Goal: Check status: Check status

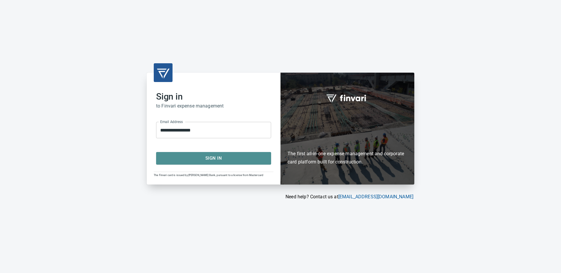
click at [212, 156] on span "Sign In" at bounding box center [214, 159] width 102 height 8
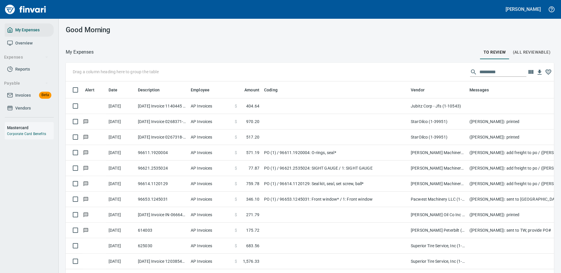
scroll to position [200, 475]
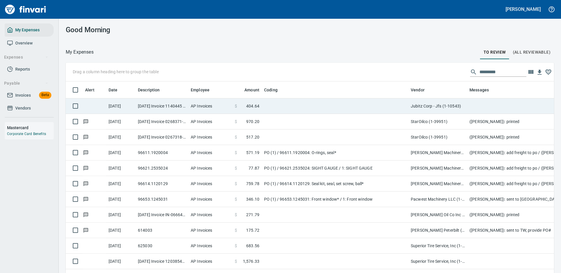
click at [343, 104] on td at bounding box center [335, 107] width 147 height 16
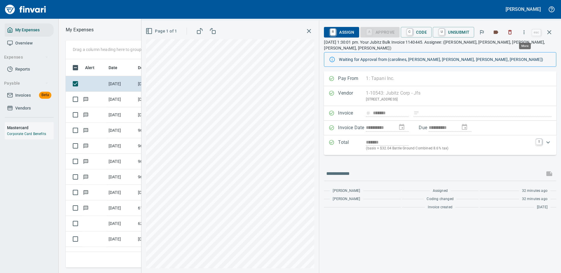
scroll to position [200, 333]
click at [522, 30] on icon "button" at bounding box center [524, 32] width 6 height 6
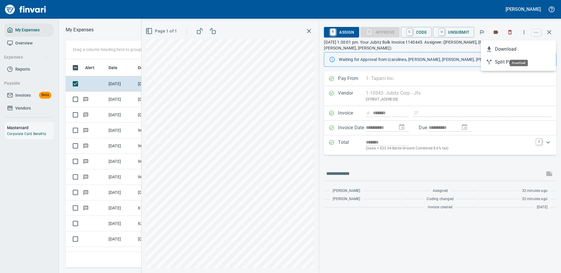
click at [511, 48] on span "Download" at bounding box center [523, 49] width 56 height 7
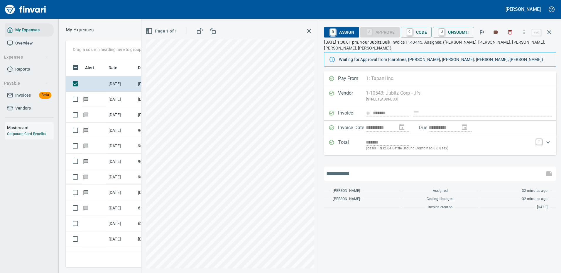
click at [364, 169] on input "text" at bounding box center [434, 173] width 216 height 9
type input "*******"
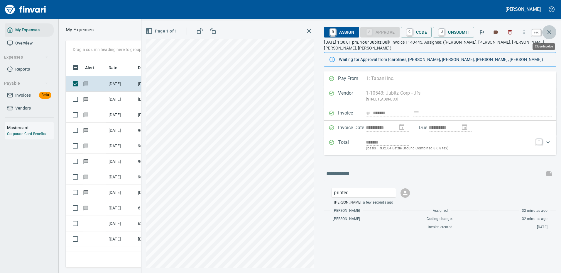
click at [549, 31] on icon "button" at bounding box center [549, 32] width 7 height 7
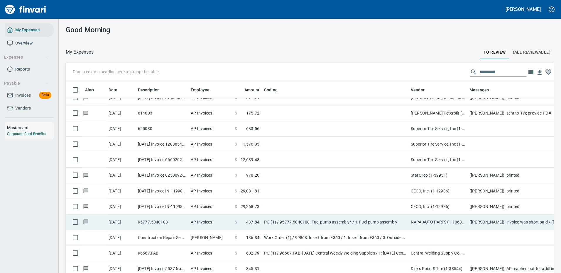
scroll to position [176, 0]
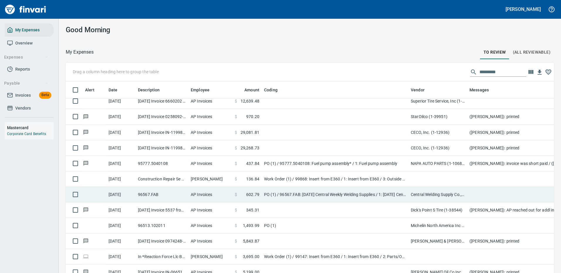
click at [312, 194] on td "PO (1) / 96567.FAB: [DATE] Central Weekly Welding Supplies / 1: [DATE] Central …" at bounding box center [335, 195] width 147 height 16
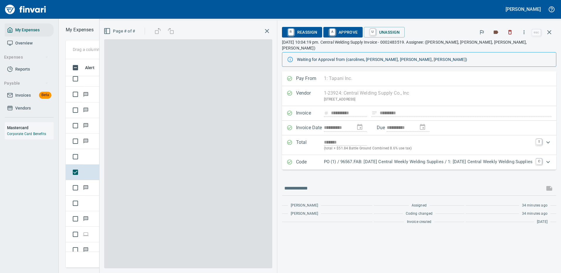
scroll to position [200, 333]
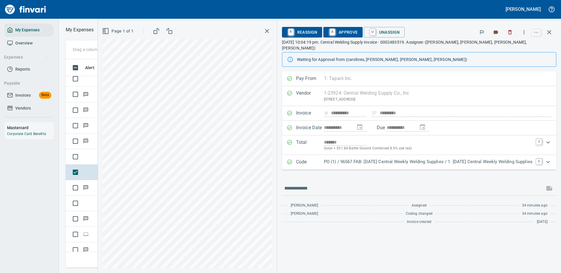
click at [518, 159] on p "PO (1) / 96567.FAB: [DATE] Central Weekly Welding Supplies / 1: [DATE] Central …" at bounding box center [428, 162] width 209 height 7
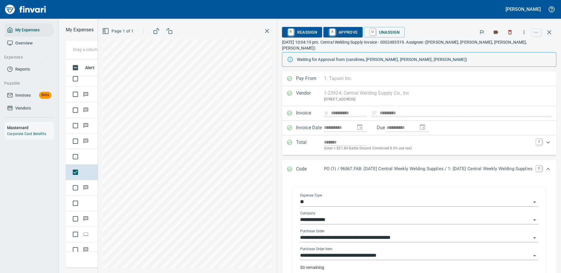
click at [366, 252] on input "**********" at bounding box center [415, 256] width 231 height 8
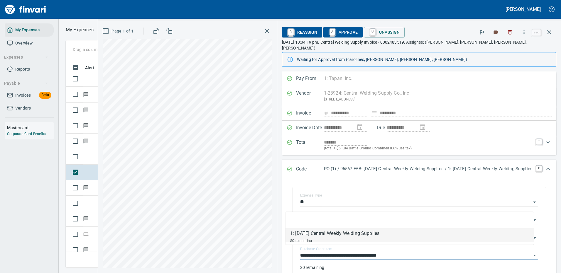
click at [550, 33] on icon "button" at bounding box center [549, 32] width 4 height 4
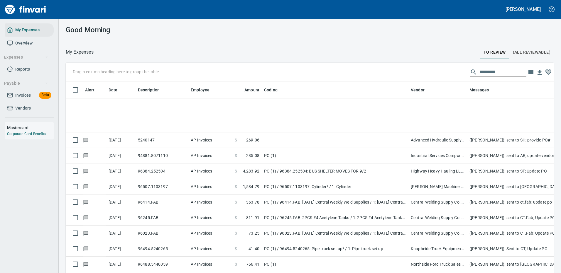
scroll to position [968, 0]
